Goal: Task Accomplishment & Management: Manage account settings

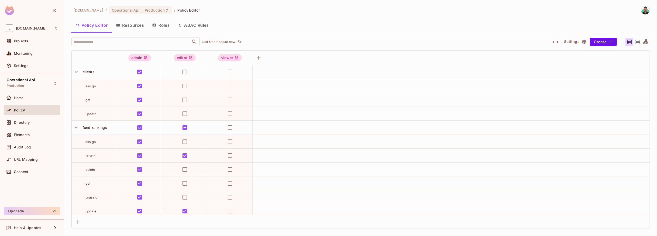
scroll to position [88, 0]
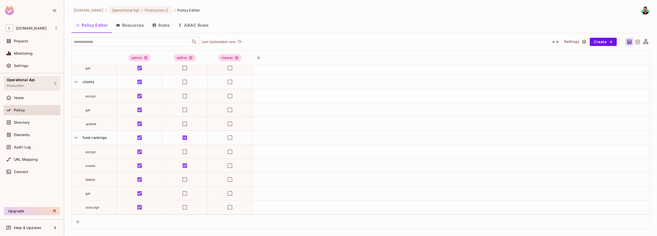
click at [25, 80] on span "Operational Api" at bounding box center [21, 80] width 28 height 4
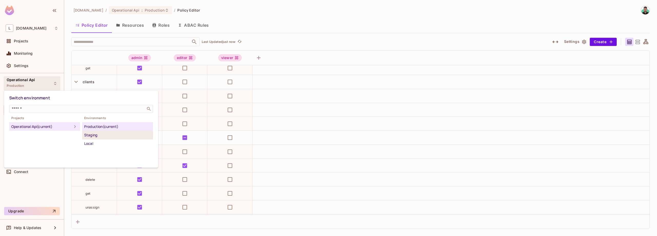
click at [106, 135] on div "Staging" at bounding box center [117, 135] width 67 height 6
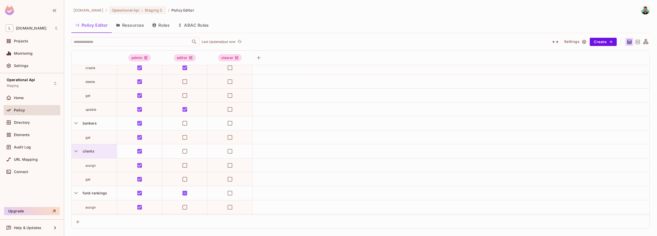
scroll to position [29, 0]
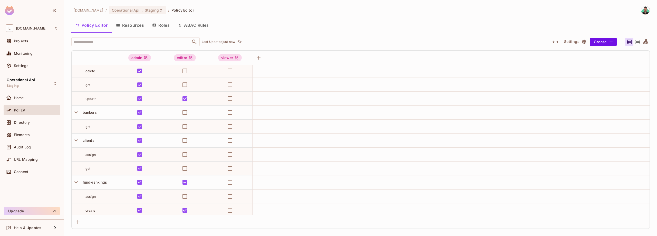
click at [142, 22] on button "Resources" at bounding box center [130, 25] width 36 height 13
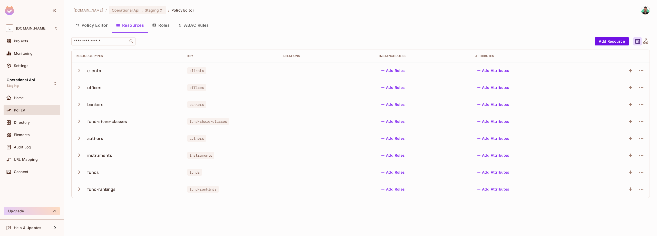
click at [80, 73] on icon "button" at bounding box center [79, 70] width 7 height 7
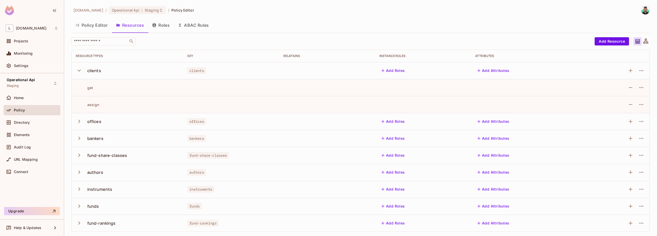
click at [626, 69] on div at bounding box center [616, 70] width 60 height 8
click at [630, 69] on icon "button" at bounding box center [631, 71] width 6 height 6
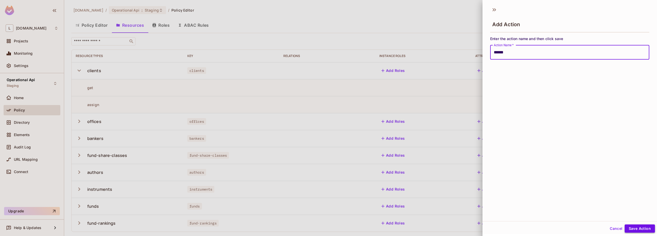
type input "******"
click at [639, 231] on button "Save Action" at bounding box center [640, 228] width 30 height 8
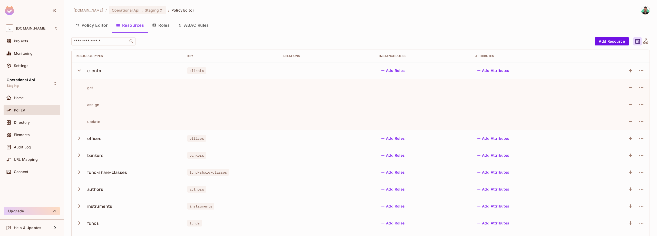
click at [88, 24] on button "Policy Editor" at bounding box center [91, 25] width 41 height 13
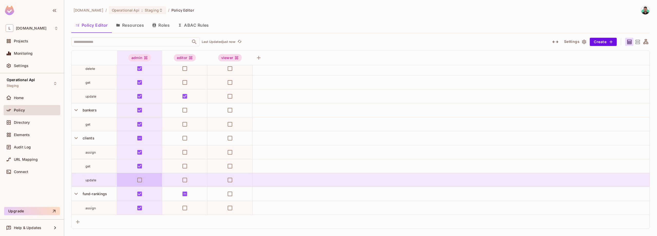
scroll to position [59, 0]
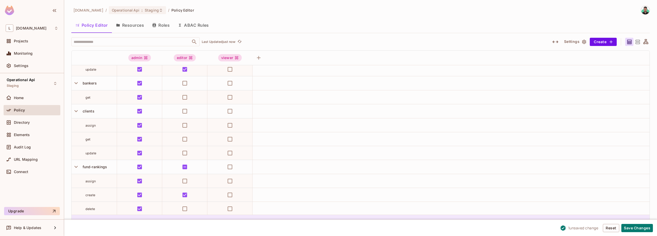
click at [632, 226] on button "Save Changes" at bounding box center [638, 228] width 32 height 8
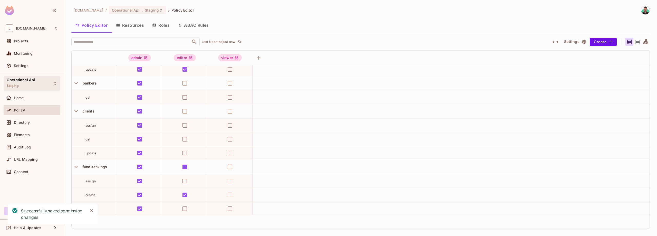
click at [41, 85] on div "Operational Api Staging" at bounding box center [32, 83] width 57 height 14
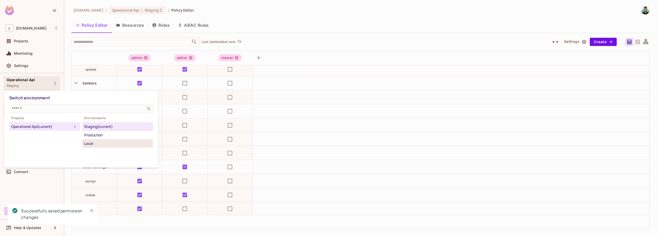
click at [101, 141] on div "Local" at bounding box center [117, 143] width 67 height 6
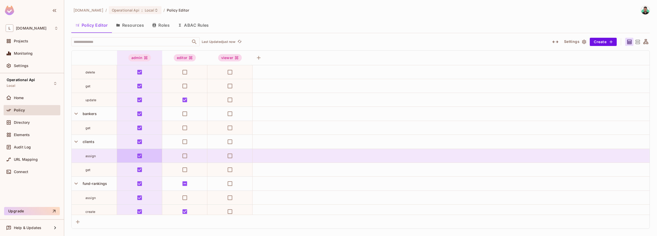
scroll to position [29, 0]
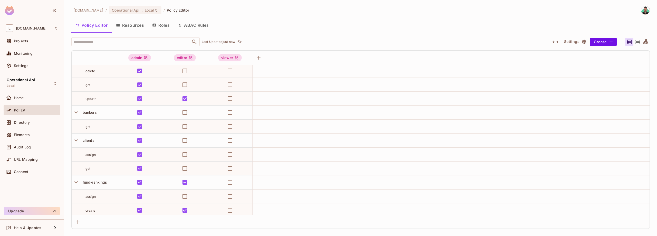
click at [131, 25] on button "Resources" at bounding box center [130, 25] width 36 height 13
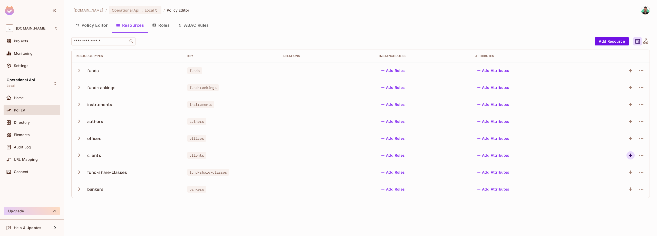
click at [630, 153] on icon "button" at bounding box center [631, 155] width 6 height 6
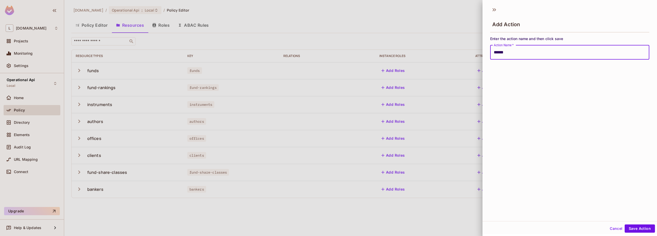
type input "******"
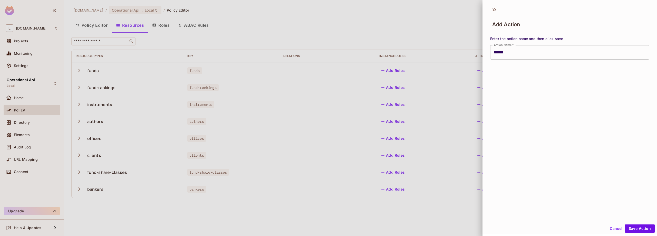
scroll to position [1, 0]
click at [642, 231] on button "Save Action" at bounding box center [640, 228] width 30 height 8
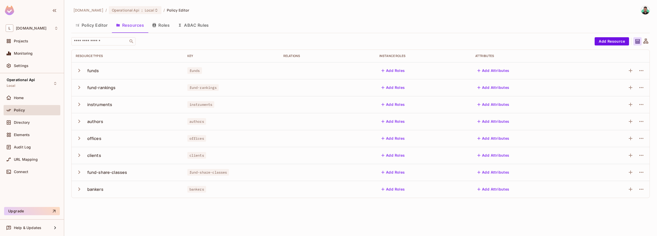
click at [87, 158] on div "clients" at bounding box center [94, 155] width 14 height 6
click at [78, 156] on icon "button" at bounding box center [79, 155] width 7 height 7
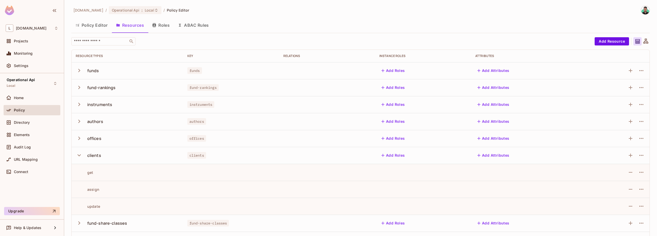
click at [83, 25] on button "Policy Editor" at bounding box center [91, 25] width 41 height 13
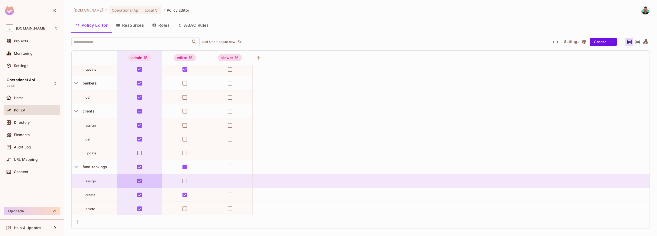
scroll to position [88, 0]
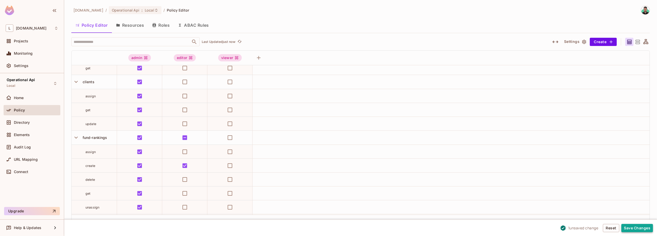
click at [635, 229] on button "Save Changes" at bounding box center [638, 228] width 32 height 8
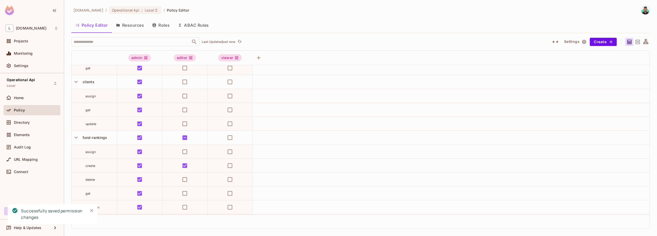
click at [92, 211] on icon "Close" at bounding box center [91, 210] width 5 height 5
